Goal: Task Accomplishment & Management: Manage account settings

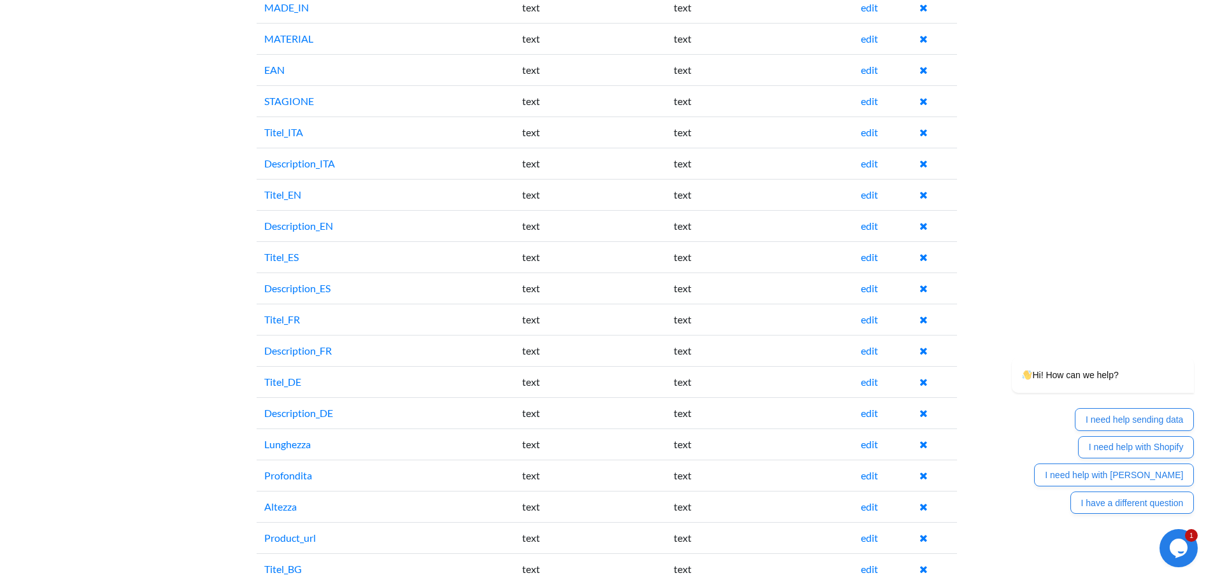
scroll to position [892, 0]
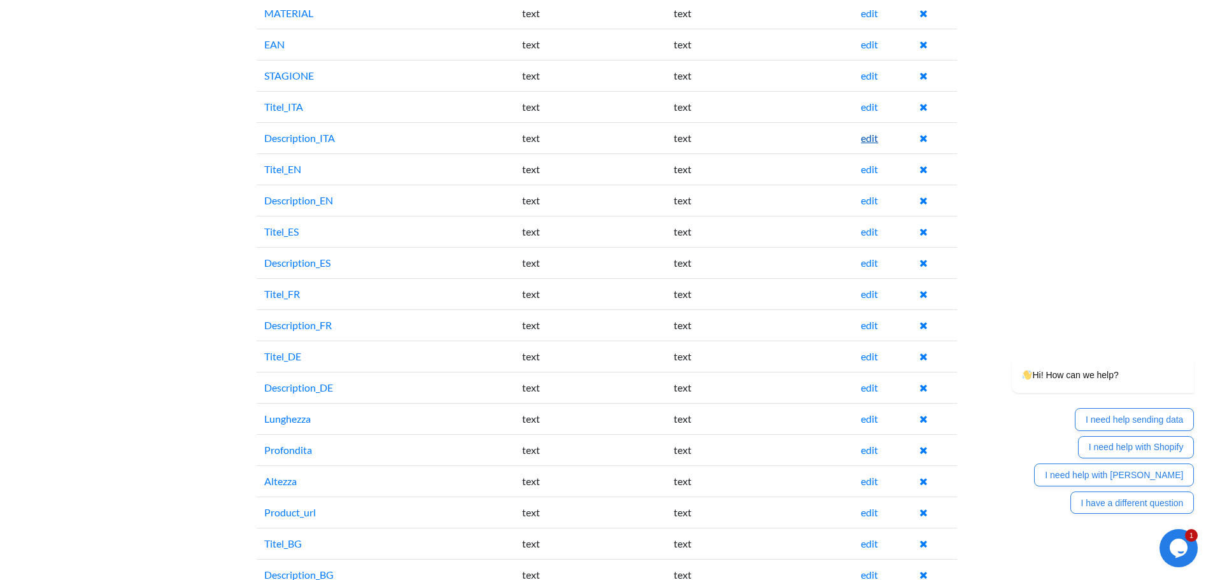
click at [872, 133] on link "edit" at bounding box center [869, 138] width 17 height 12
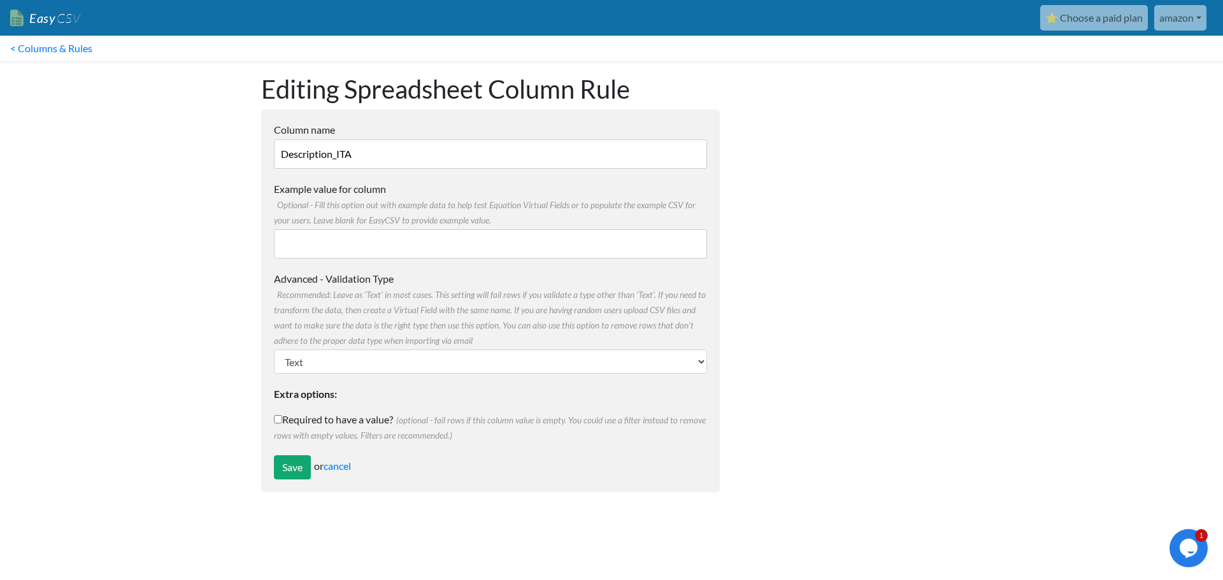
click at [207, 241] on body "Easy CSV ⭐ Choose a paid plan amazon Nhr Store All Flows All CSV Generators Bus…" at bounding box center [611, 252] width 1223 height 505
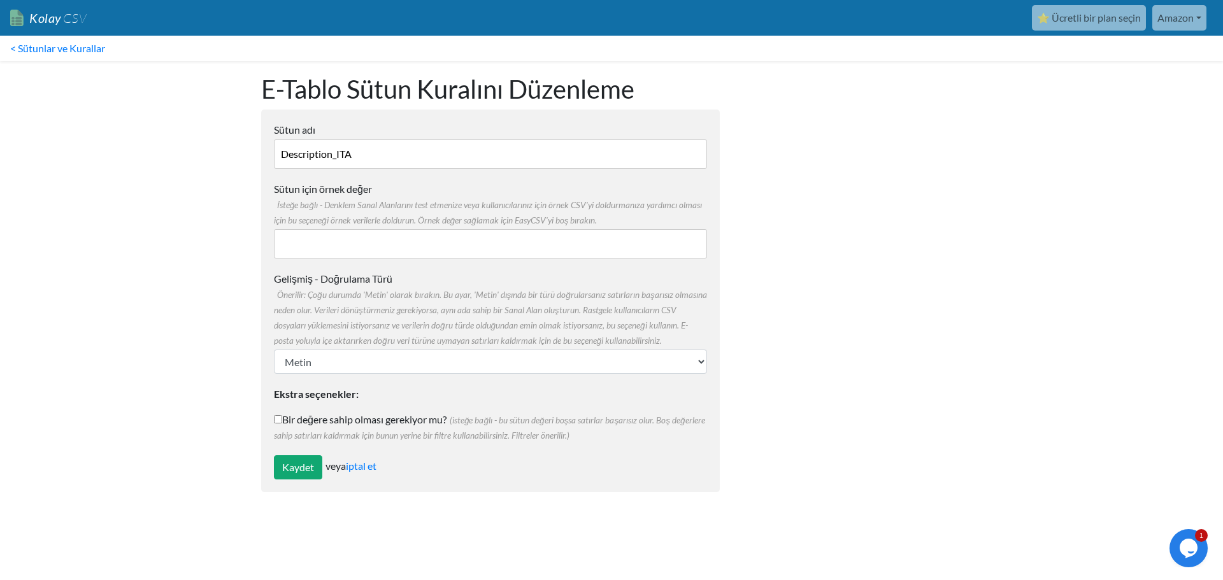
click at [73, 336] on body "Kolay CSV ⭐ Ücretli bir plan seçin Amazon Nhr Mağazası Tüm Akışlar Tüm CSV Üret…" at bounding box center [611, 252] width 1223 height 505
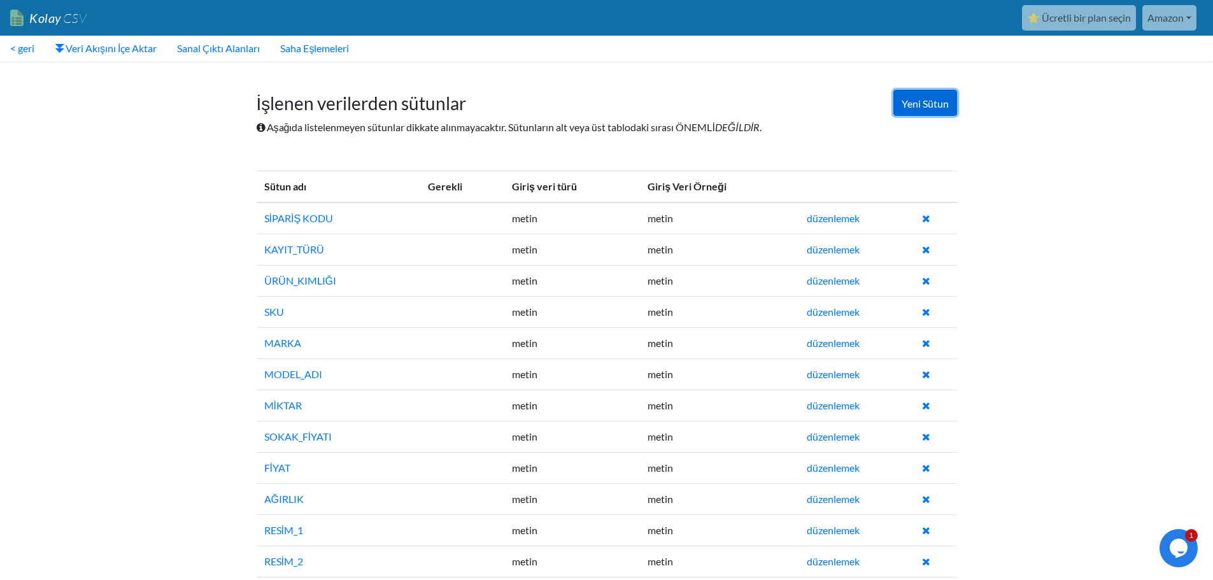
click at [915, 112] on link "Yeni Sütun" at bounding box center [926, 103] width 64 height 26
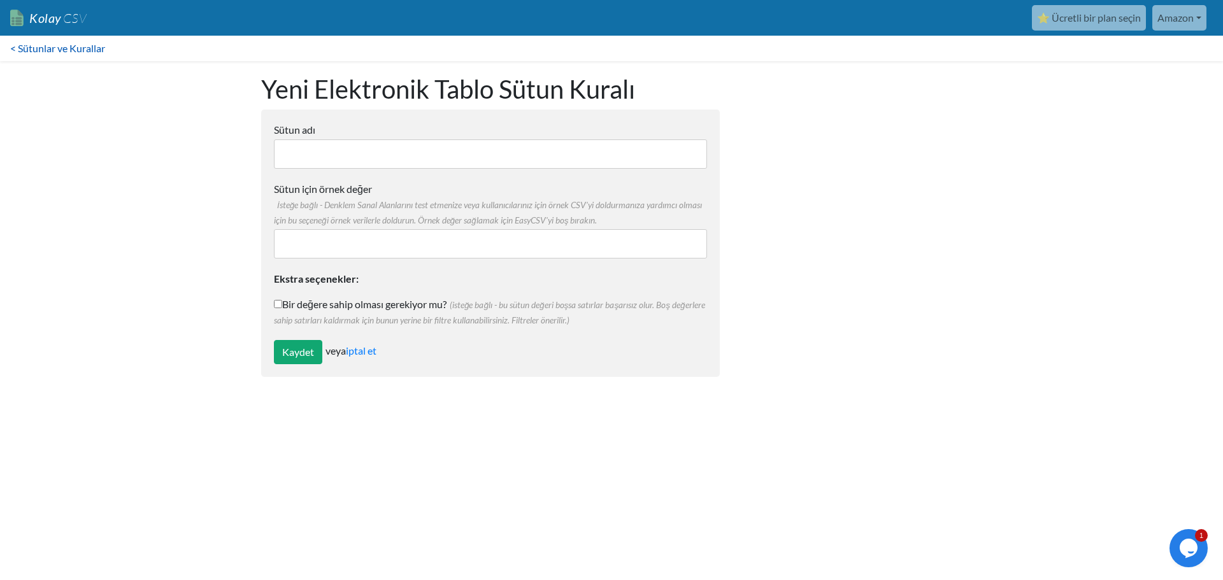
click at [70, 43] on font "< Sütunlar ve Kurallar" at bounding box center [57, 48] width 95 height 12
